Goal: Task Accomplishment & Management: Complete application form

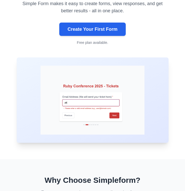
scroll to position [86, 0]
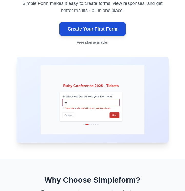
click at [99, 31] on link "Create Your First Form" at bounding box center [92, 28] width 66 height 13
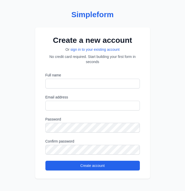
scroll to position [2, 0]
click at [133, 85] on input "Full name" at bounding box center [92, 84] width 95 height 10
click at [132, 84] on input "Full name" at bounding box center [92, 84] width 95 height 10
click at [134, 84] on input "Full name" at bounding box center [92, 84] width 95 height 10
type input "*****"
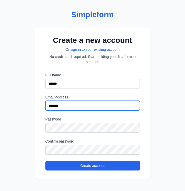
click at [93, 166] on button "Create account" at bounding box center [92, 166] width 95 height 10
type input "**********"
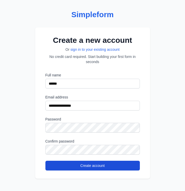
click at [60, 164] on button "Create account" at bounding box center [92, 166] width 95 height 10
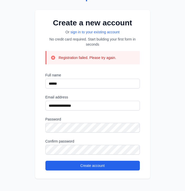
scroll to position [20, 0]
